Goal: Information Seeking & Learning: Check status

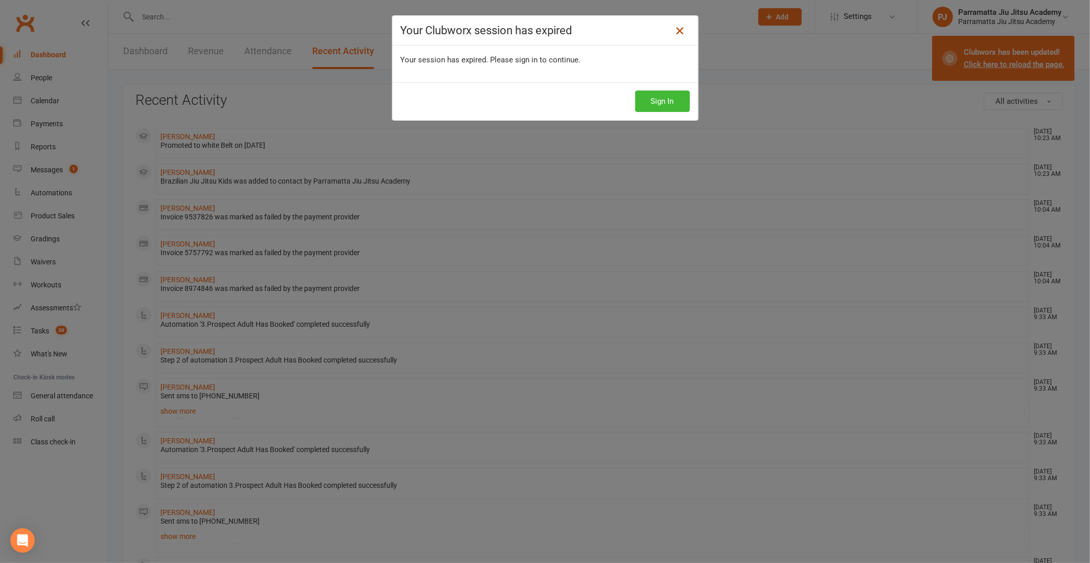
click at [674, 30] on icon at bounding box center [680, 31] width 12 height 12
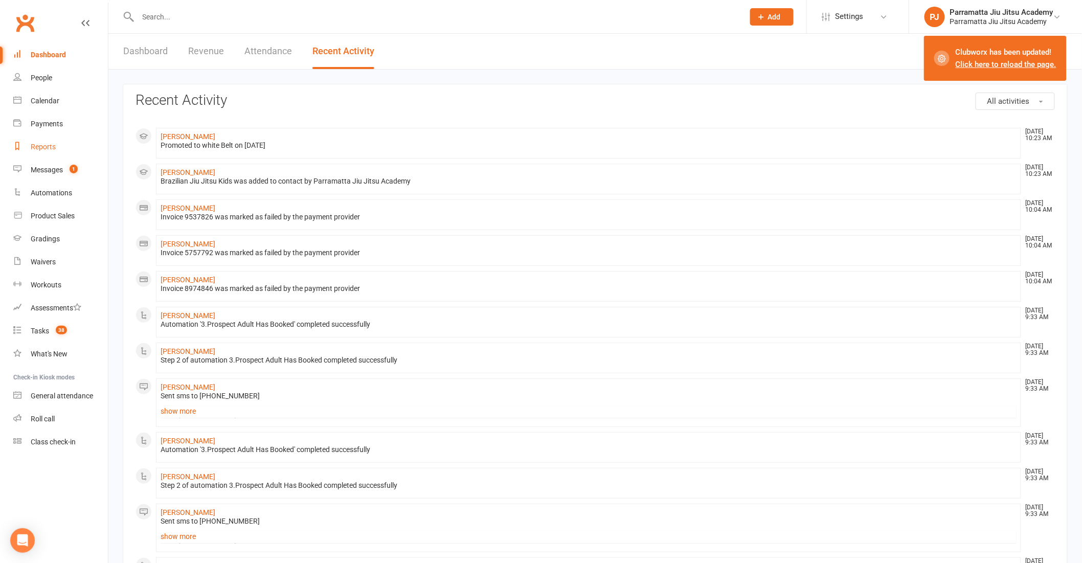
click at [37, 143] on div "Reports" at bounding box center [43, 147] width 25 height 8
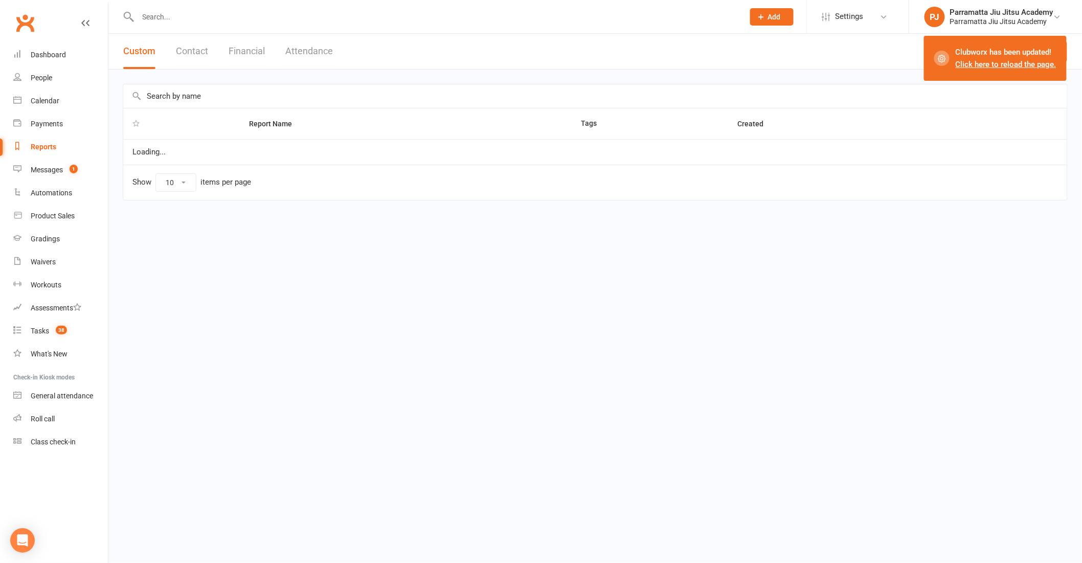
select select "25"
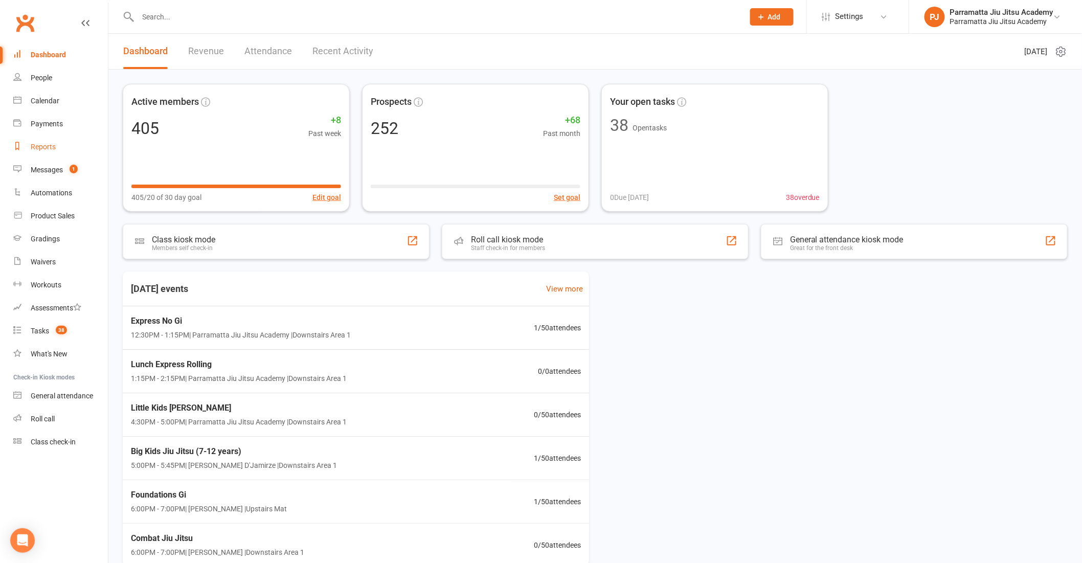
click at [57, 148] on link "Reports" at bounding box center [60, 146] width 95 height 23
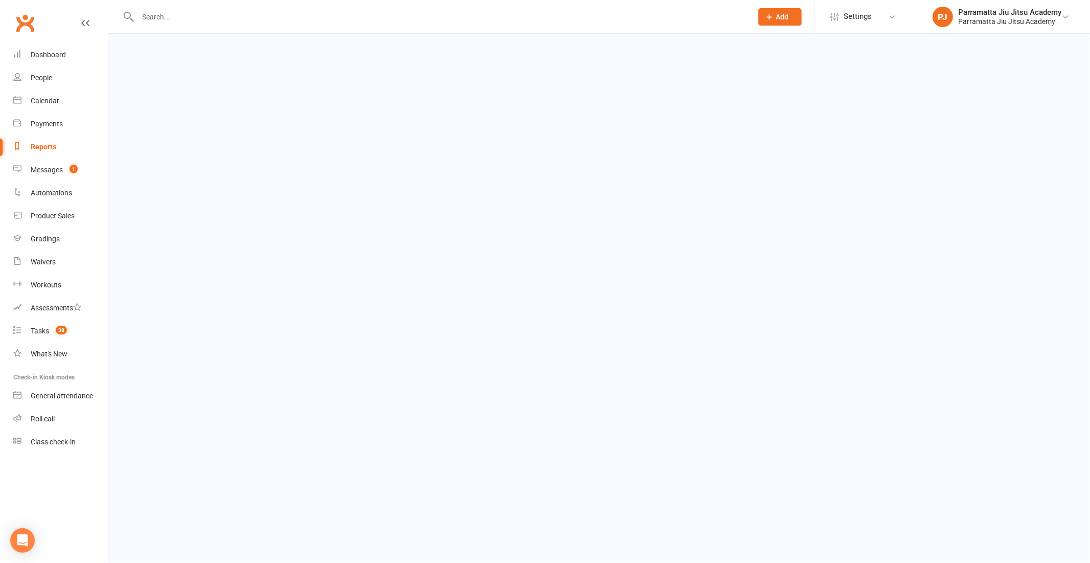
select select "25"
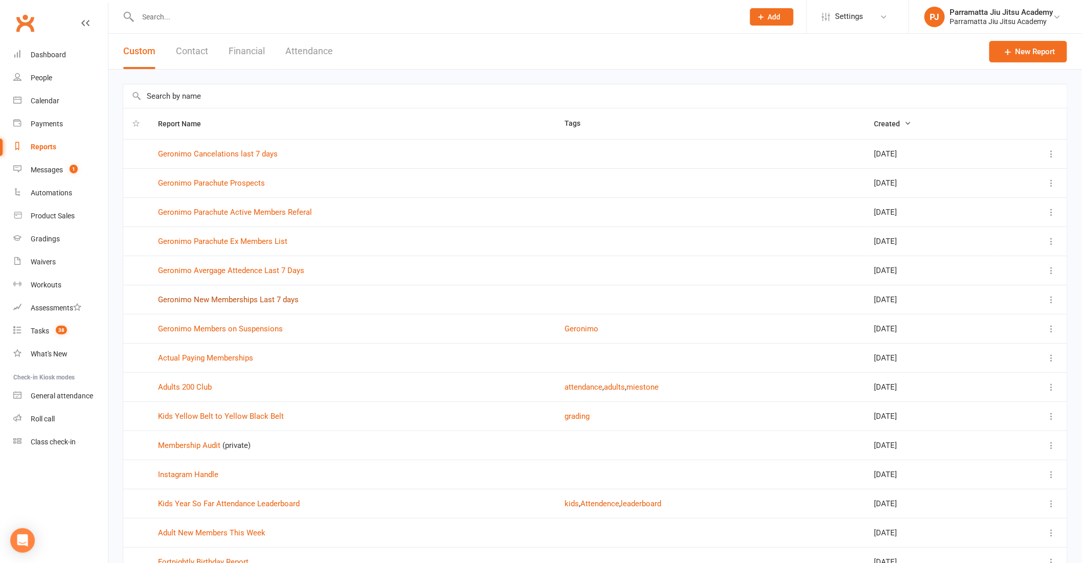
click at [241, 300] on link "Geronimo New Memberships Last 7 days" at bounding box center [228, 299] width 141 height 9
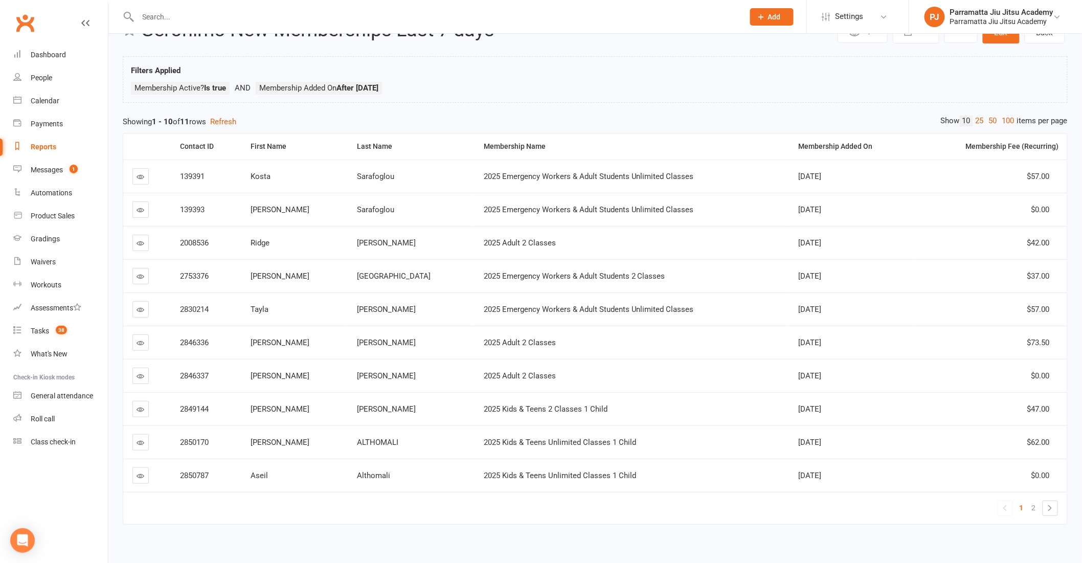
scroll to position [57, 0]
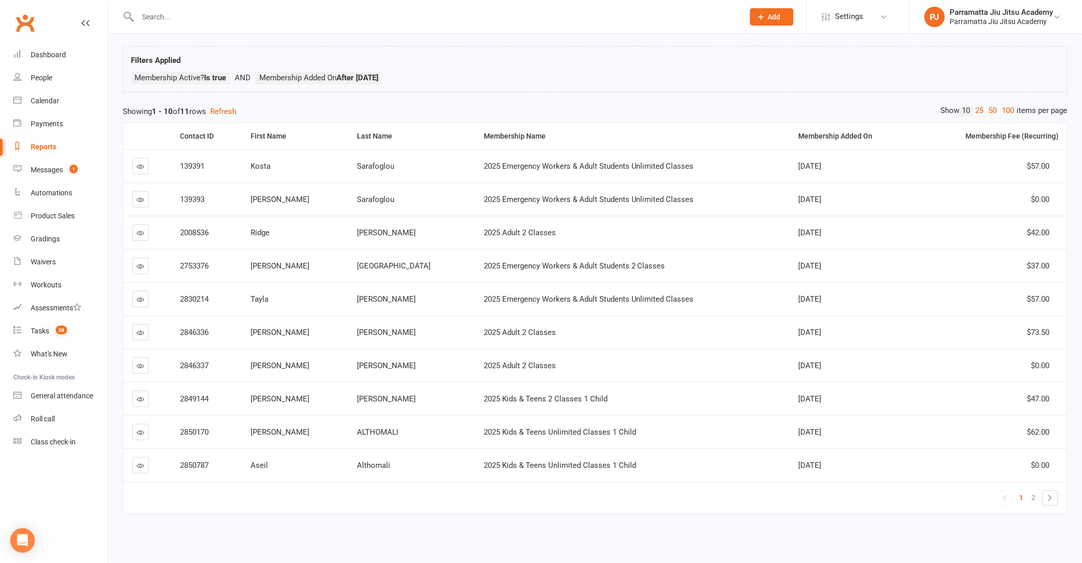
click at [140, 395] on icon at bounding box center [141, 399] width 8 height 8
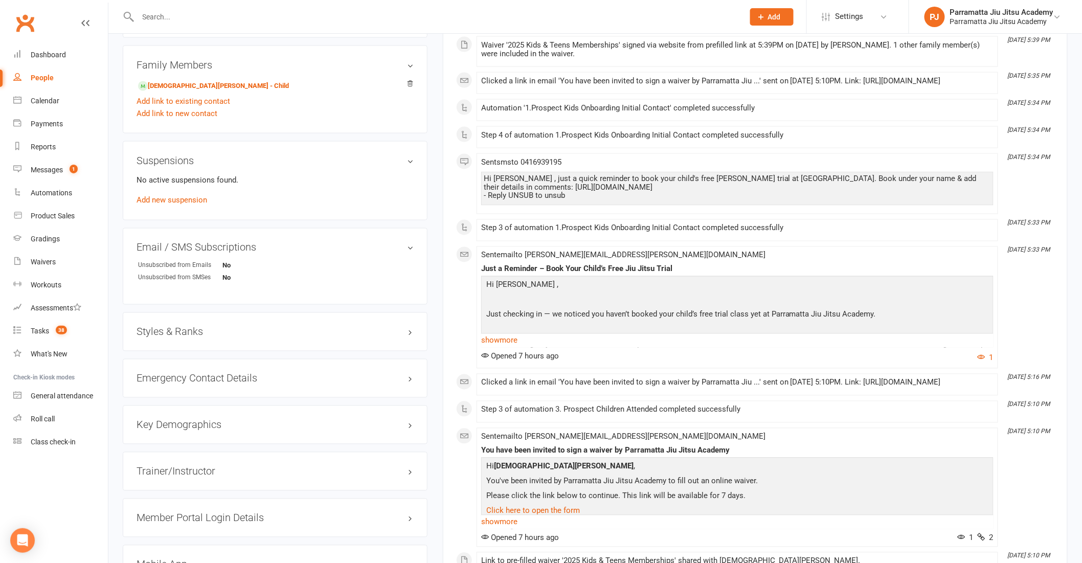
scroll to position [625, 0]
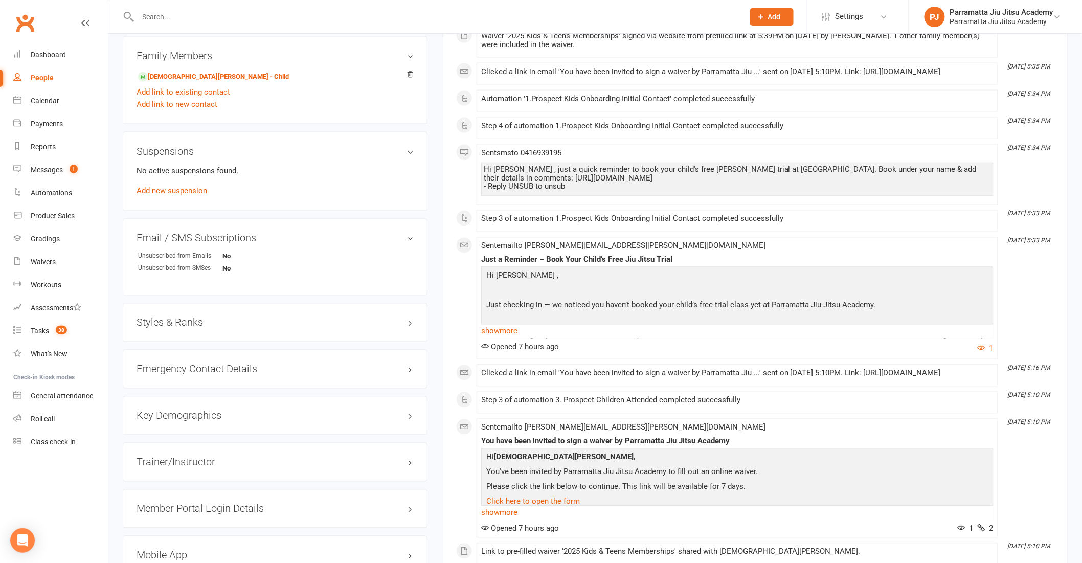
click at [267, 319] on h3 "Styles & Ranks" at bounding box center [274, 322] width 277 height 11
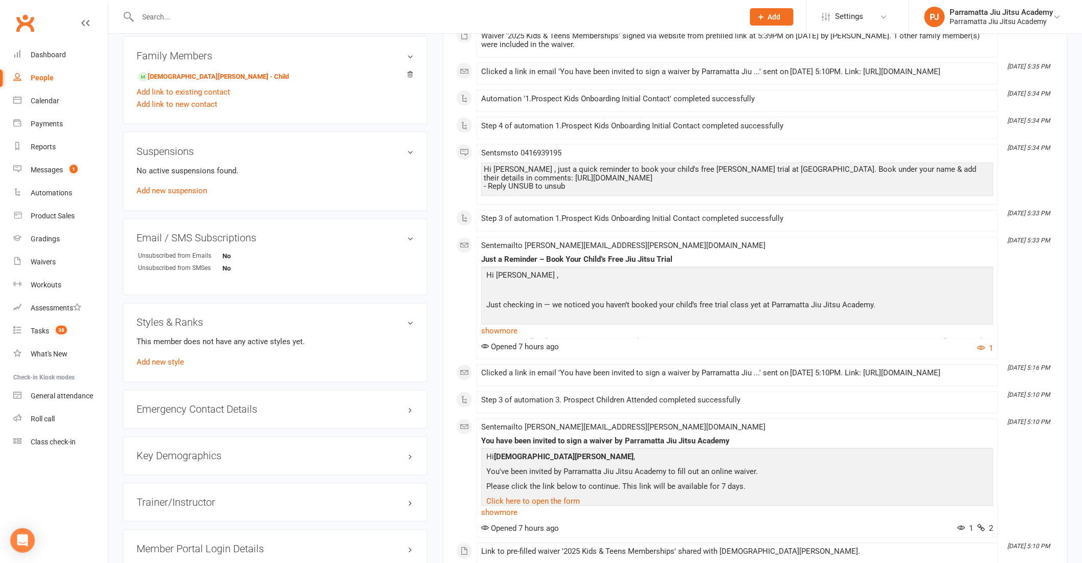
click at [267, 319] on h3 "Styles & Ranks" at bounding box center [274, 322] width 277 height 11
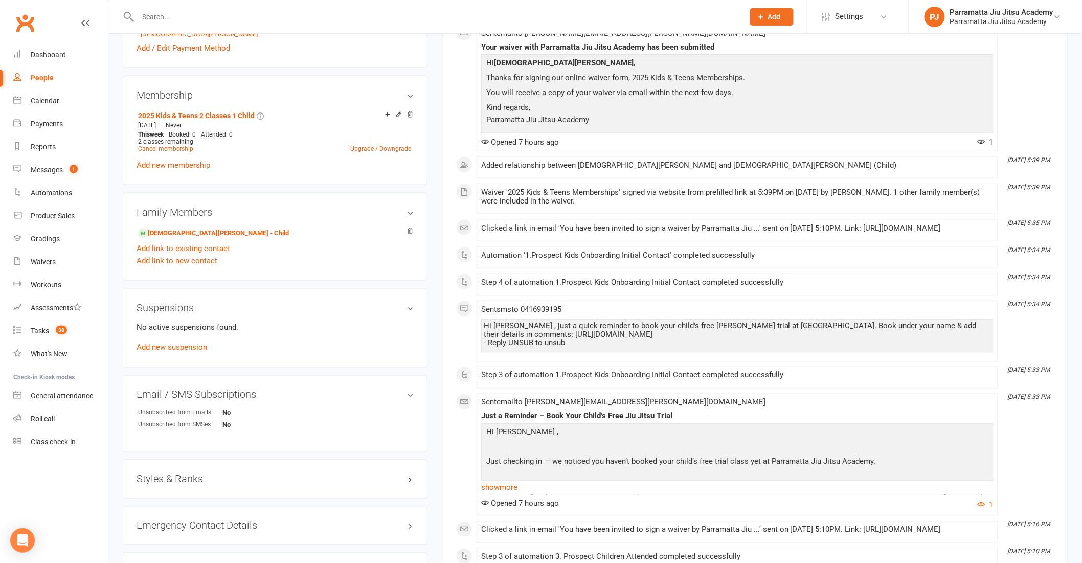
scroll to position [454, 0]
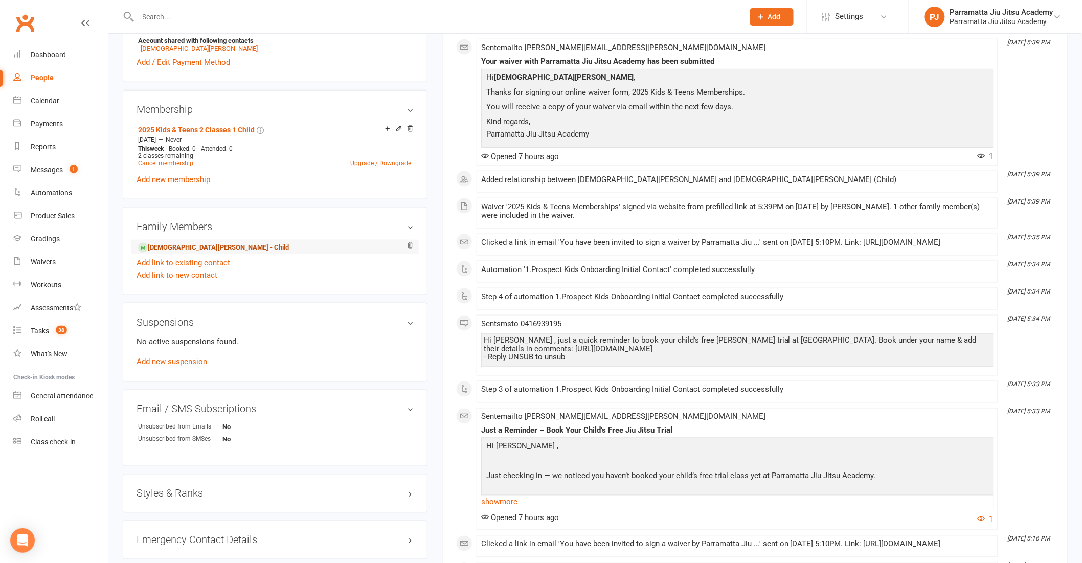
click at [197, 248] on link "[DEMOGRAPHIC_DATA][PERSON_NAME] - Child" at bounding box center [213, 247] width 151 height 11
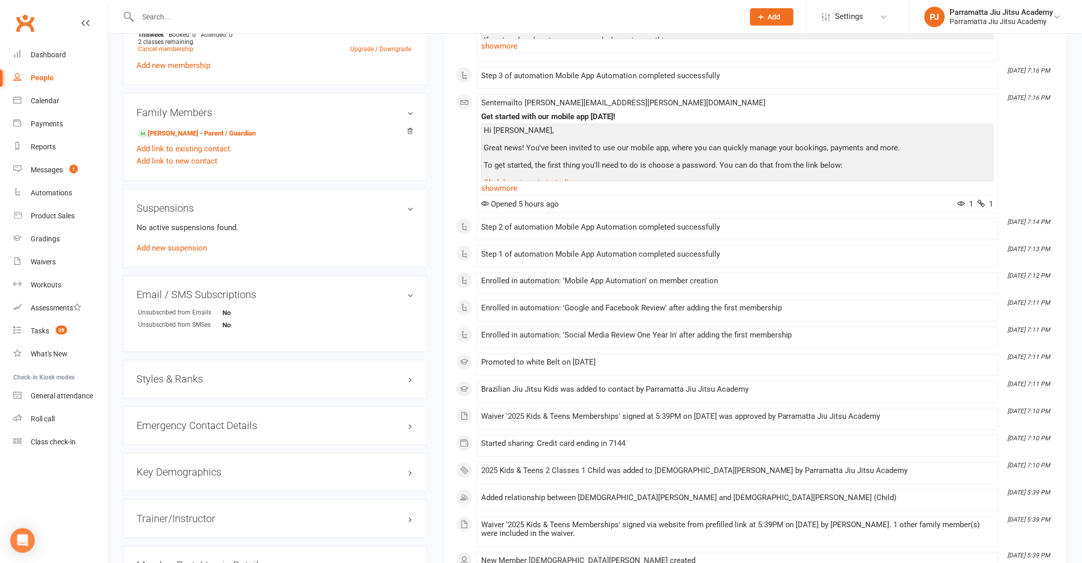
scroll to position [568, 0]
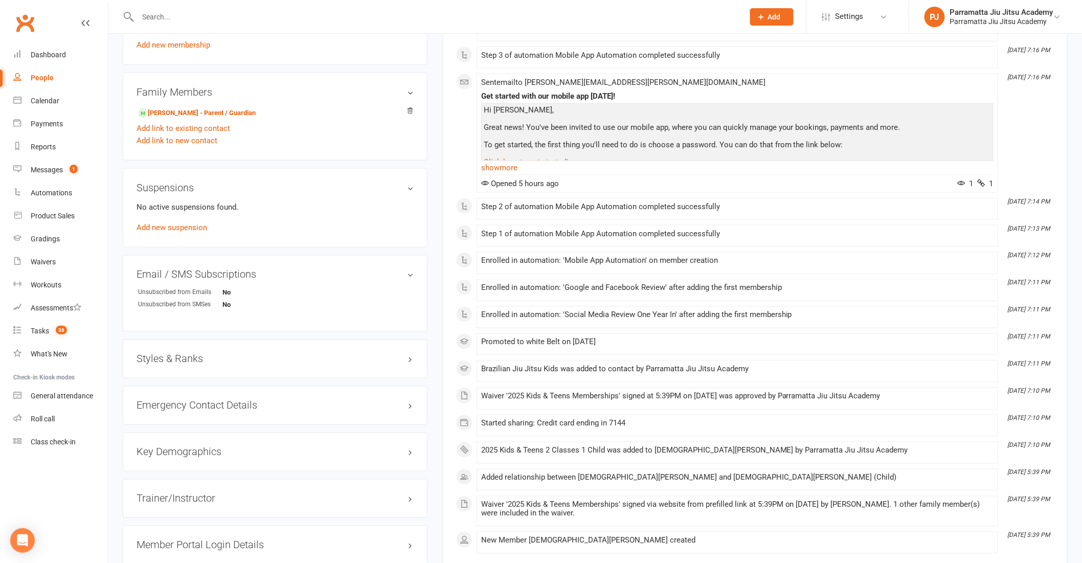
click at [246, 360] on h3 "Styles & Ranks" at bounding box center [274, 358] width 277 height 11
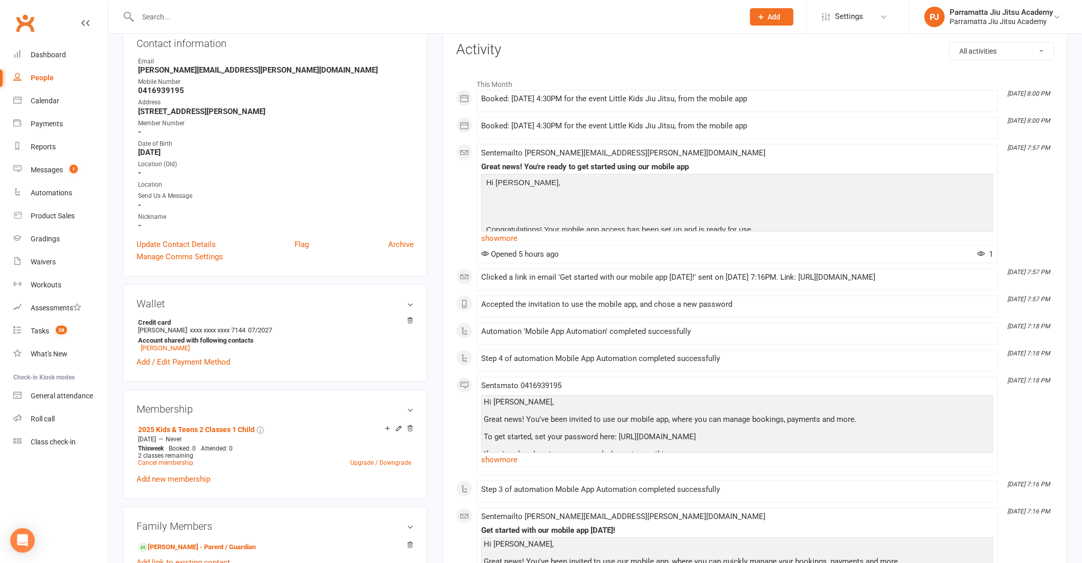
scroll to position [0, 0]
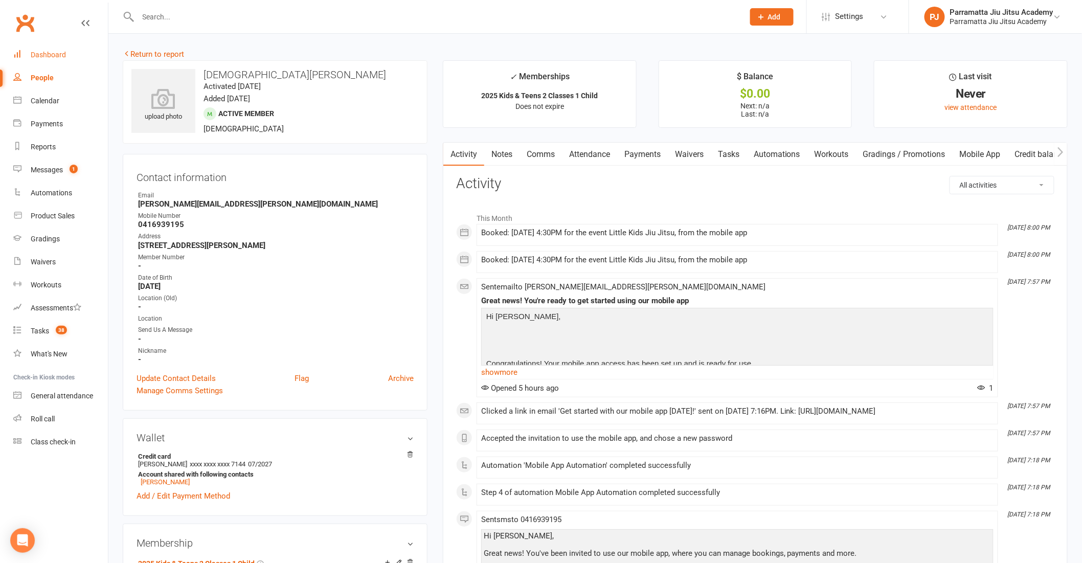
click at [62, 55] on div "Dashboard" at bounding box center [48, 55] width 35 height 8
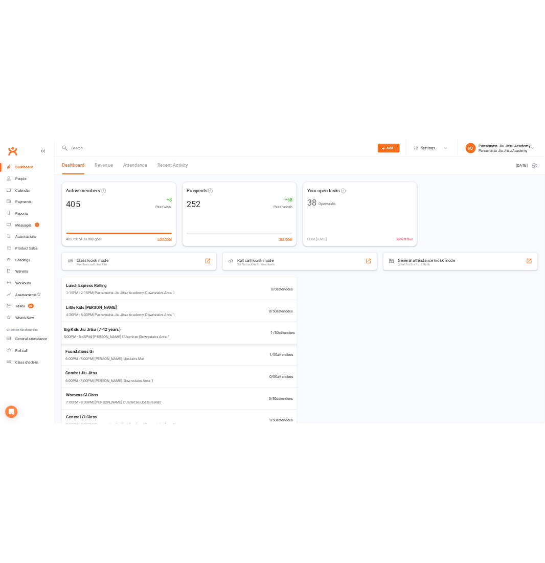
scroll to position [87, 0]
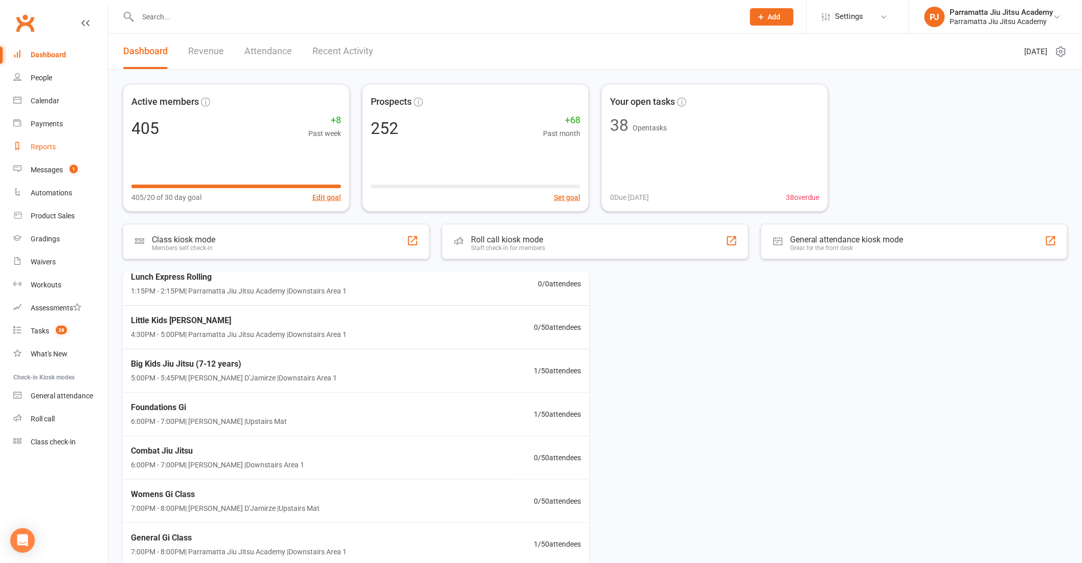
click at [59, 147] on link "Reports" at bounding box center [60, 146] width 95 height 23
select select "25"
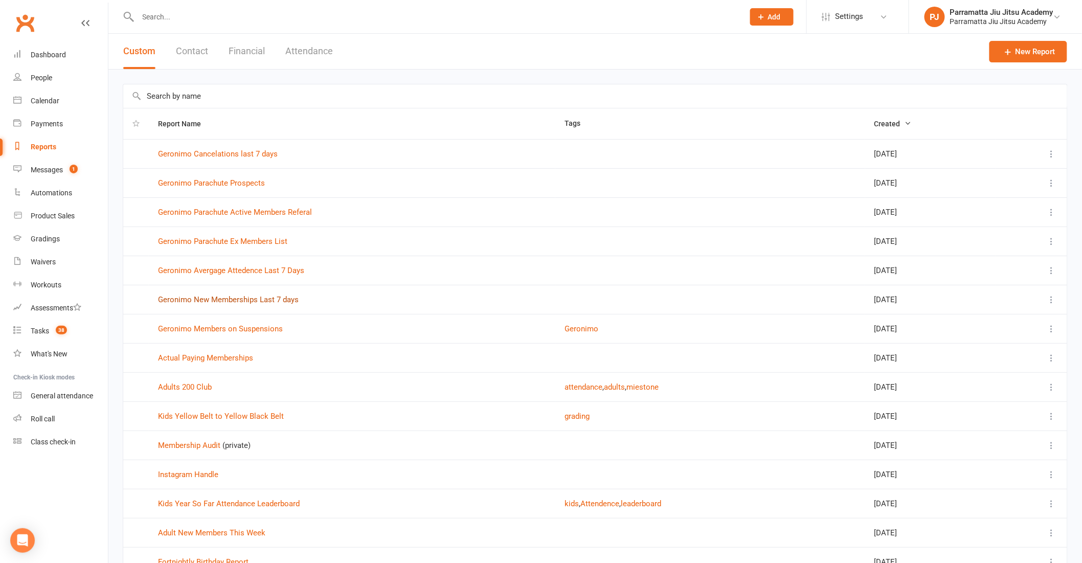
click at [275, 300] on link "Geronimo New Memberships Last 7 days" at bounding box center [228, 299] width 141 height 9
